Goal: Information Seeking & Learning: Learn about a topic

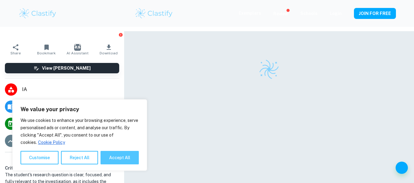
click at [126, 162] on button "Accept All" at bounding box center [119, 157] width 38 height 13
checkbox input "true"
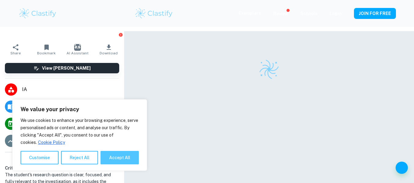
checkbox input "true"
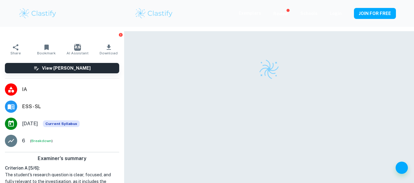
click at [141, 16] on img at bounding box center [153, 13] width 39 height 12
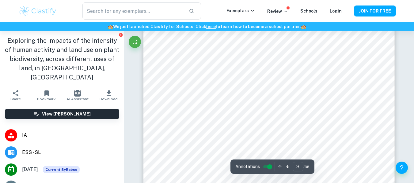
scroll to position [827, 0]
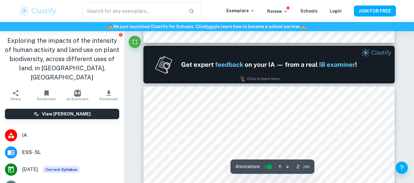
type input "1"
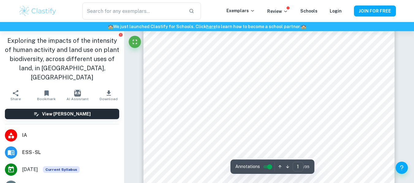
scroll to position [47, 0]
